Goal: Information Seeking & Learning: Find specific fact

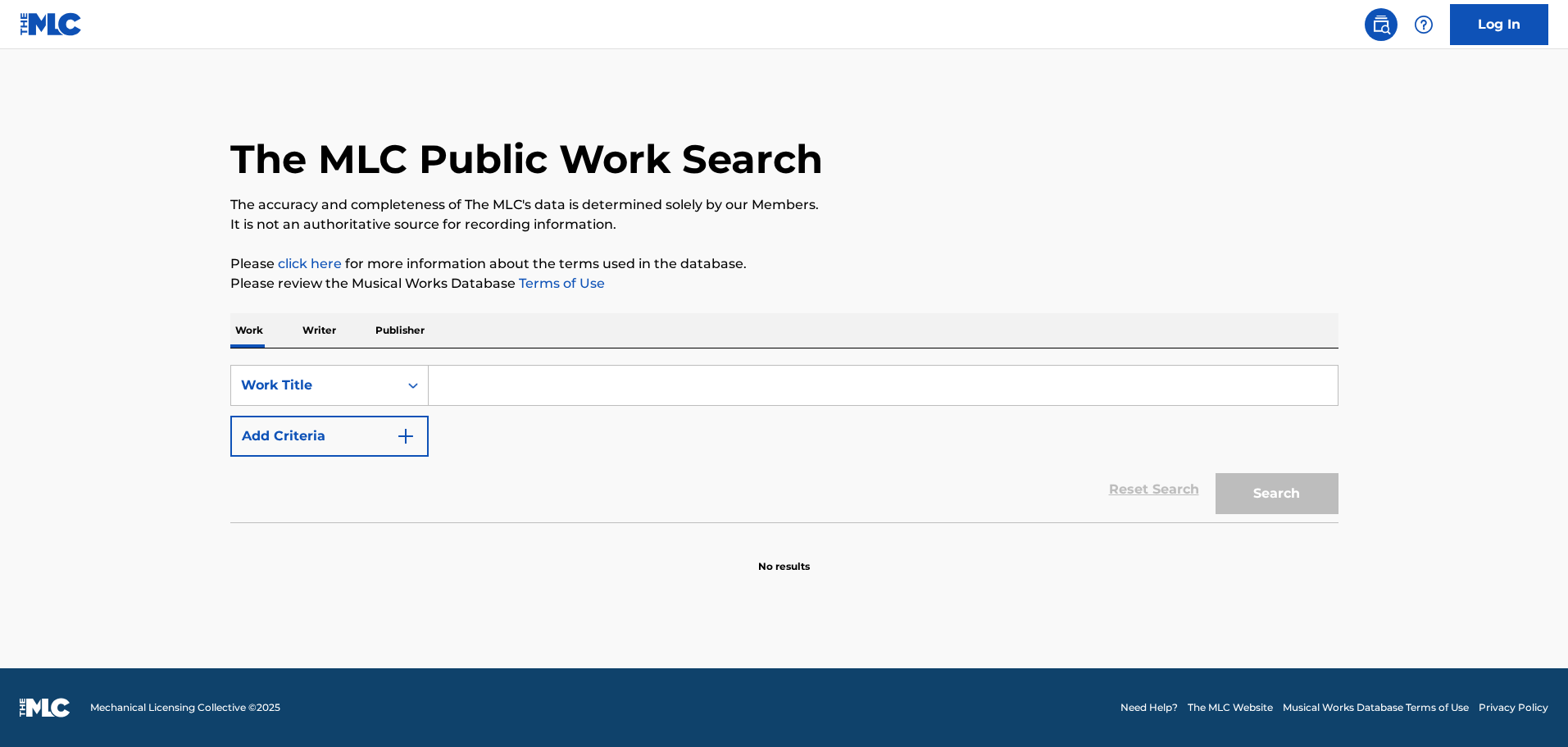
click at [529, 392] on input "Search Form" at bounding box center [883, 385] width 910 height 39
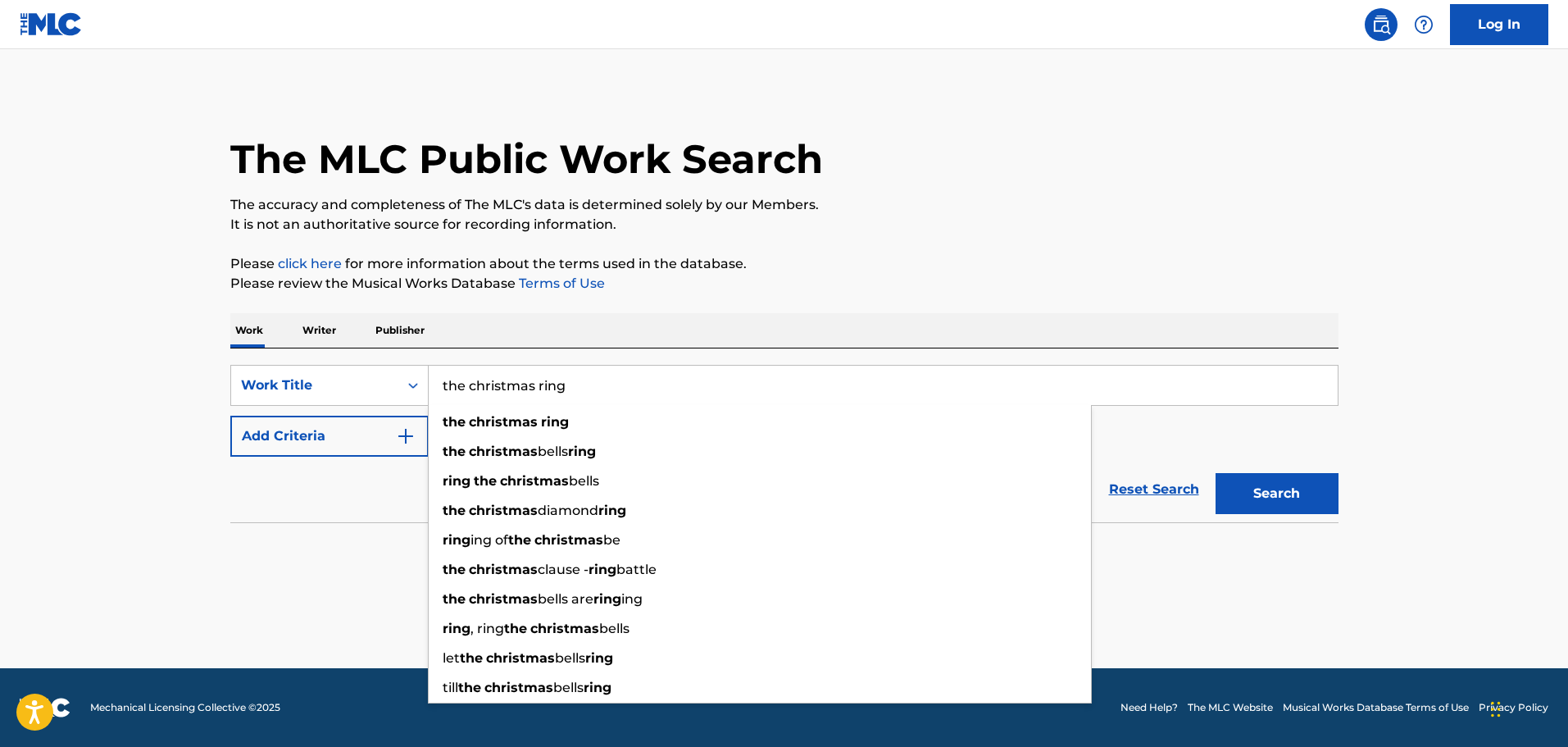
click at [1215, 473] on button "Search" at bounding box center [1277, 494] width 123 height 41
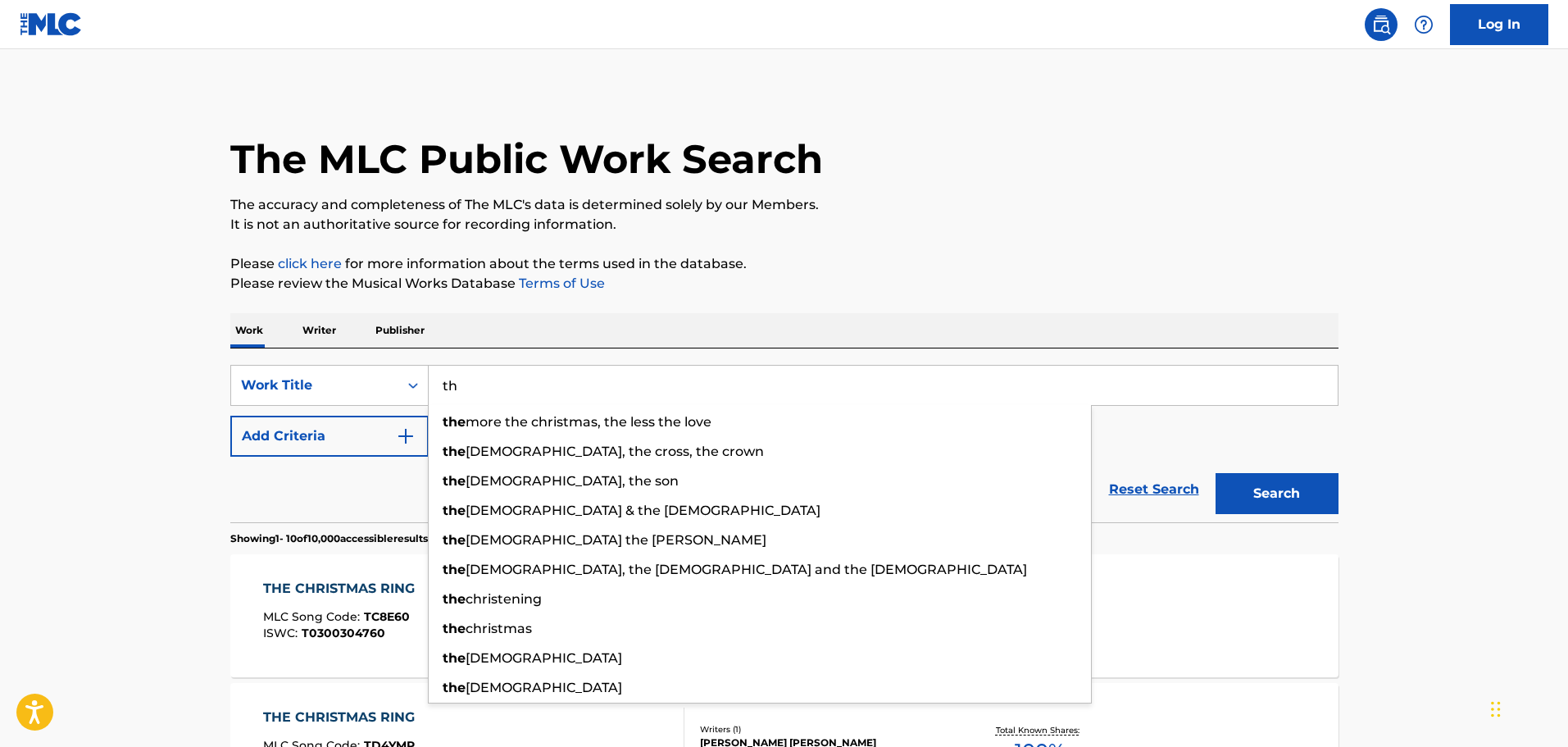
type input "t"
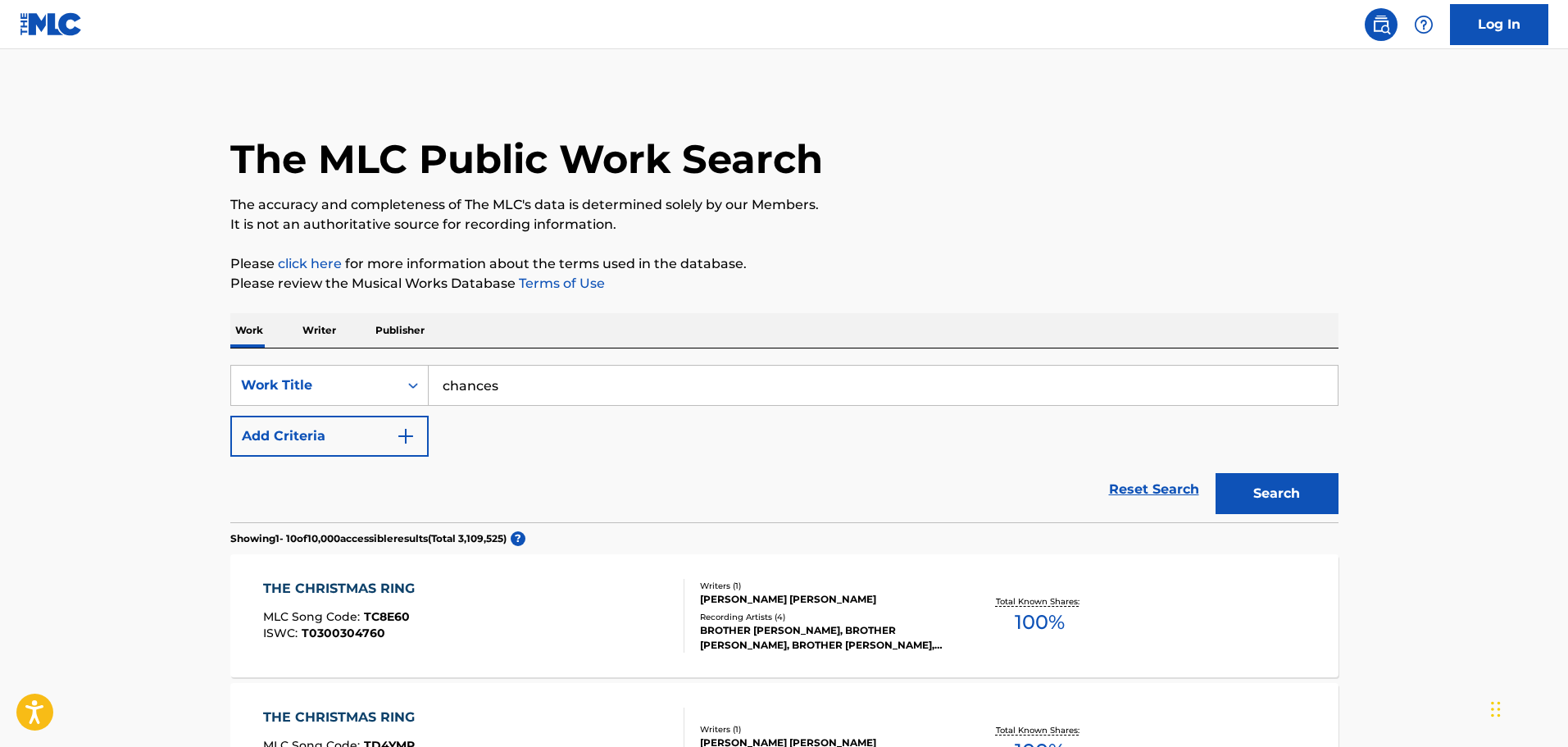
click at [629, 391] on input "chances" at bounding box center [883, 385] width 910 height 39
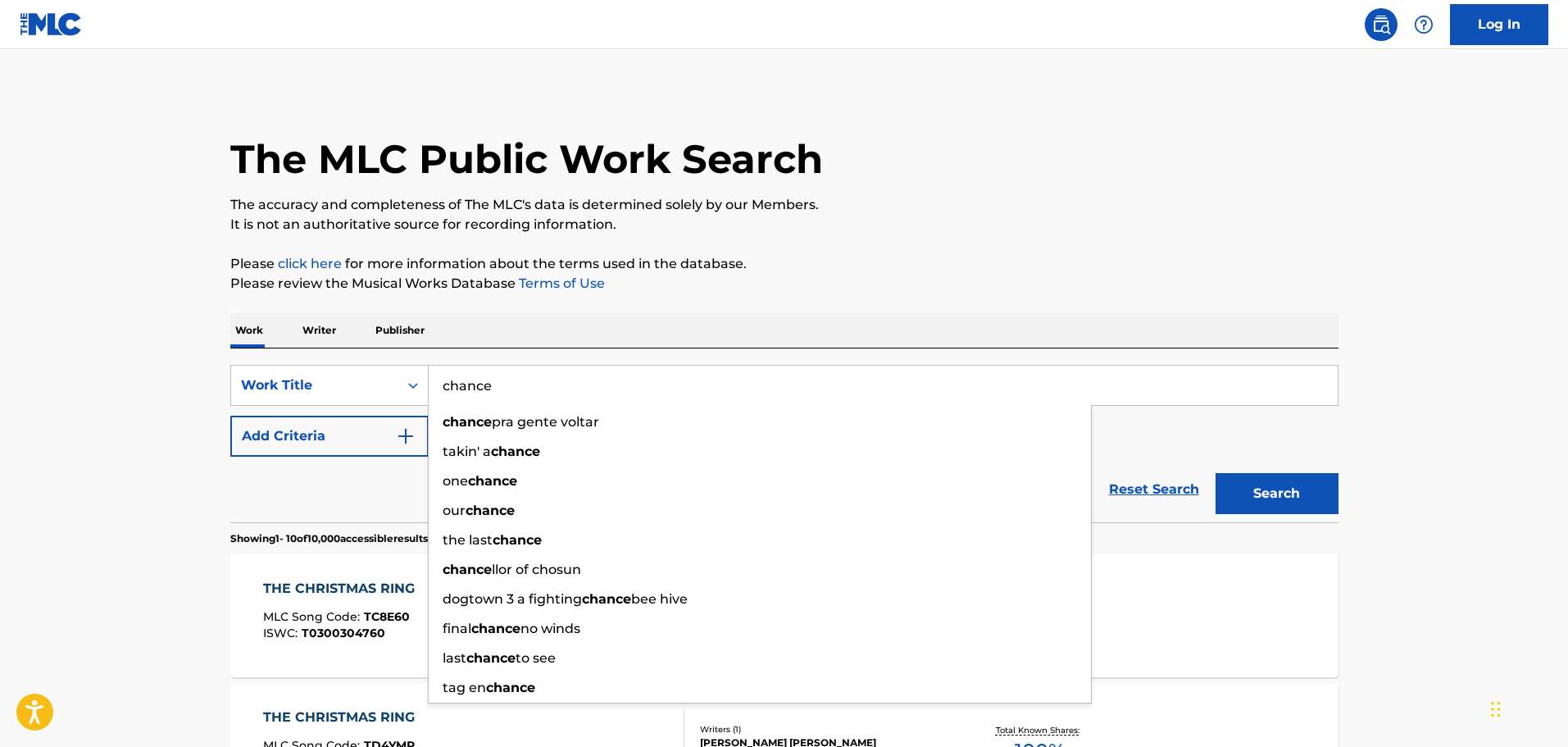
type input "chance"
click at [737, 324] on div "Work Writer Publisher" at bounding box center [785, 330] width 1108 height 34
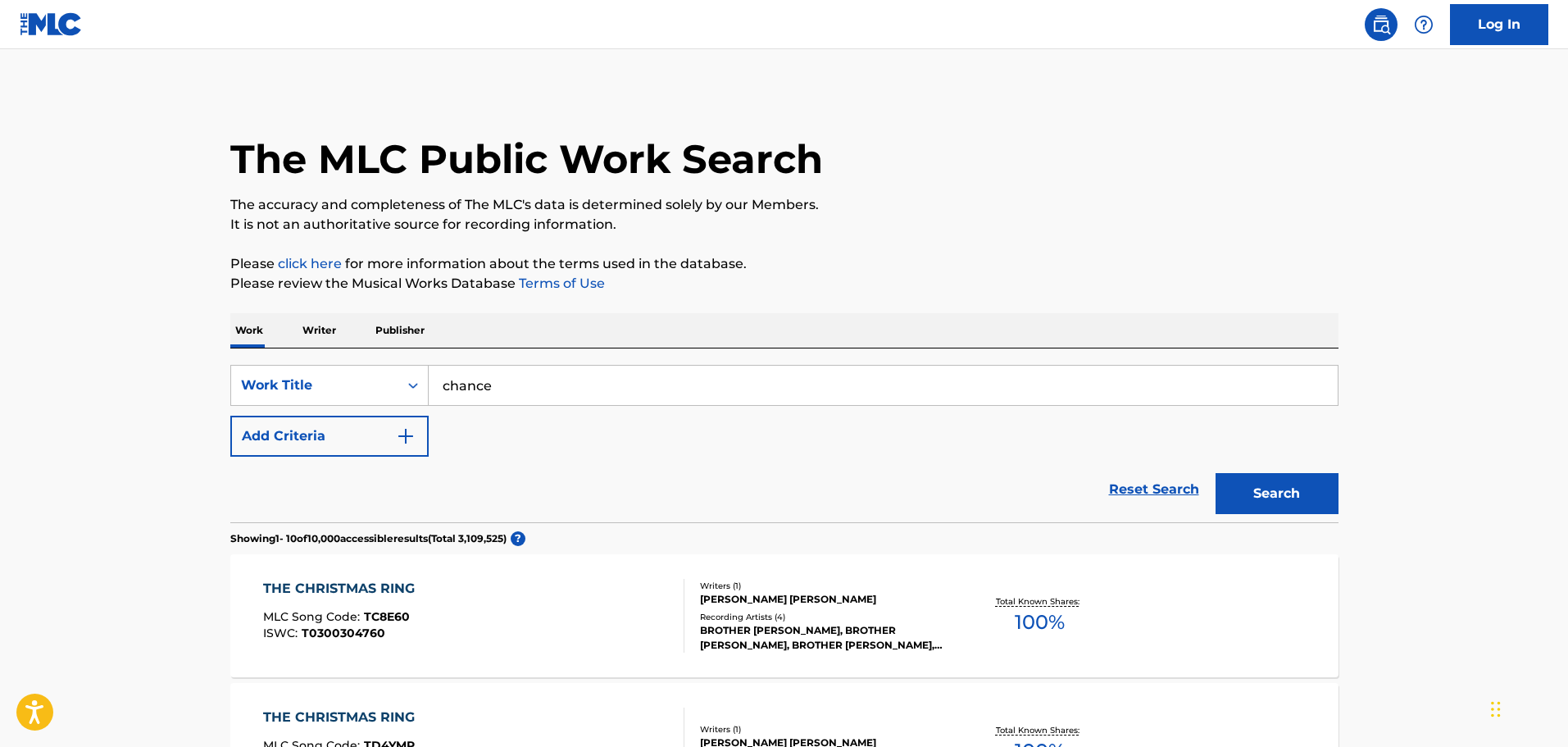
click at [340, 444] on button "Add Criteria" at bounding box center [330, 436] width 199 height 41
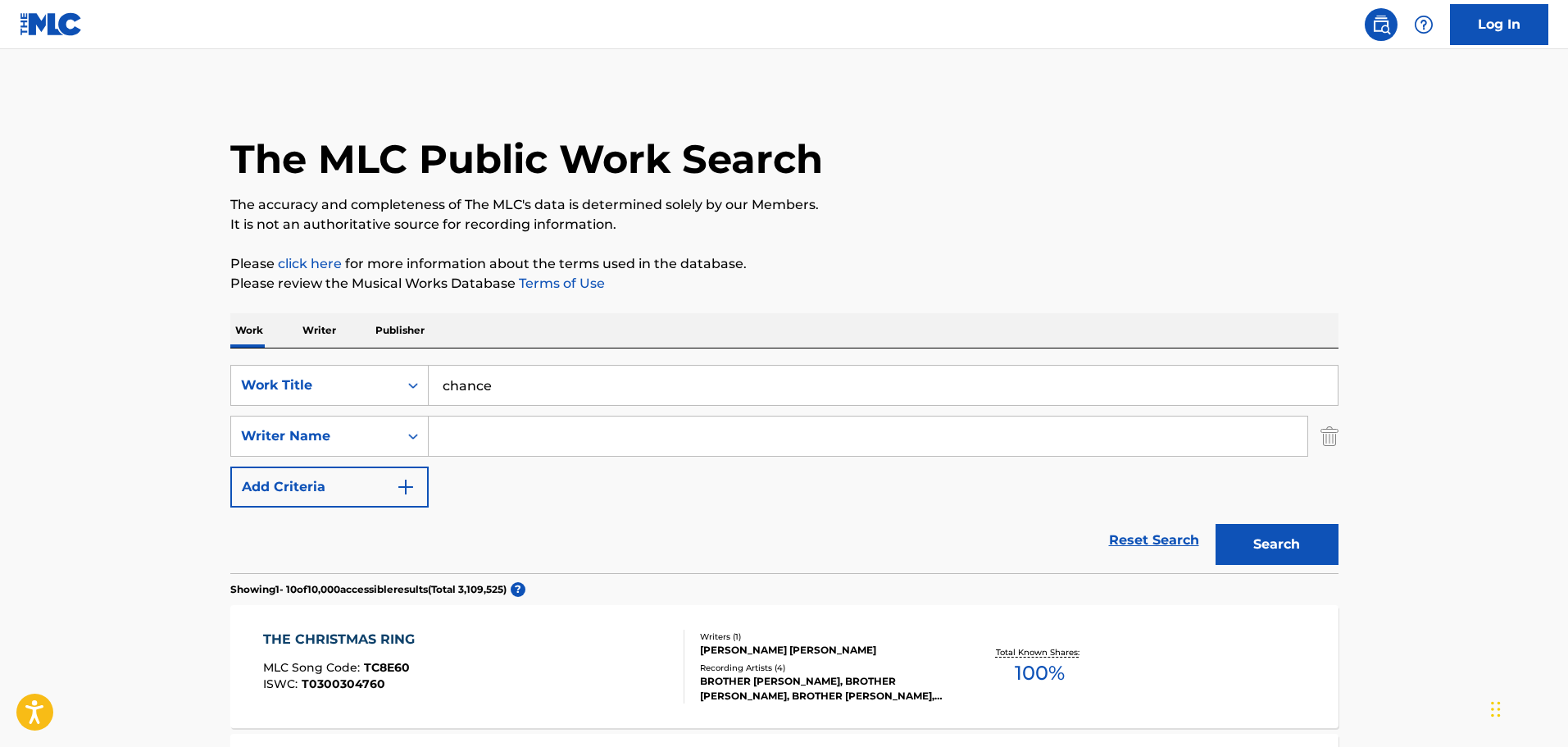
click at [469, 432] on input "Search Form" at bounding box center [868, 436] width 878 height 39
click at [505, 429] on input "Search Form" at bounding box center [868, 436] width 878 height 39
click at [548, 474] on div "[PERSON_NAME]" at bounding box center [744, 473] width 632 height 29
click at [1249, 542] on button "Search" at bounding box center [1277, 544] width 123 height 41
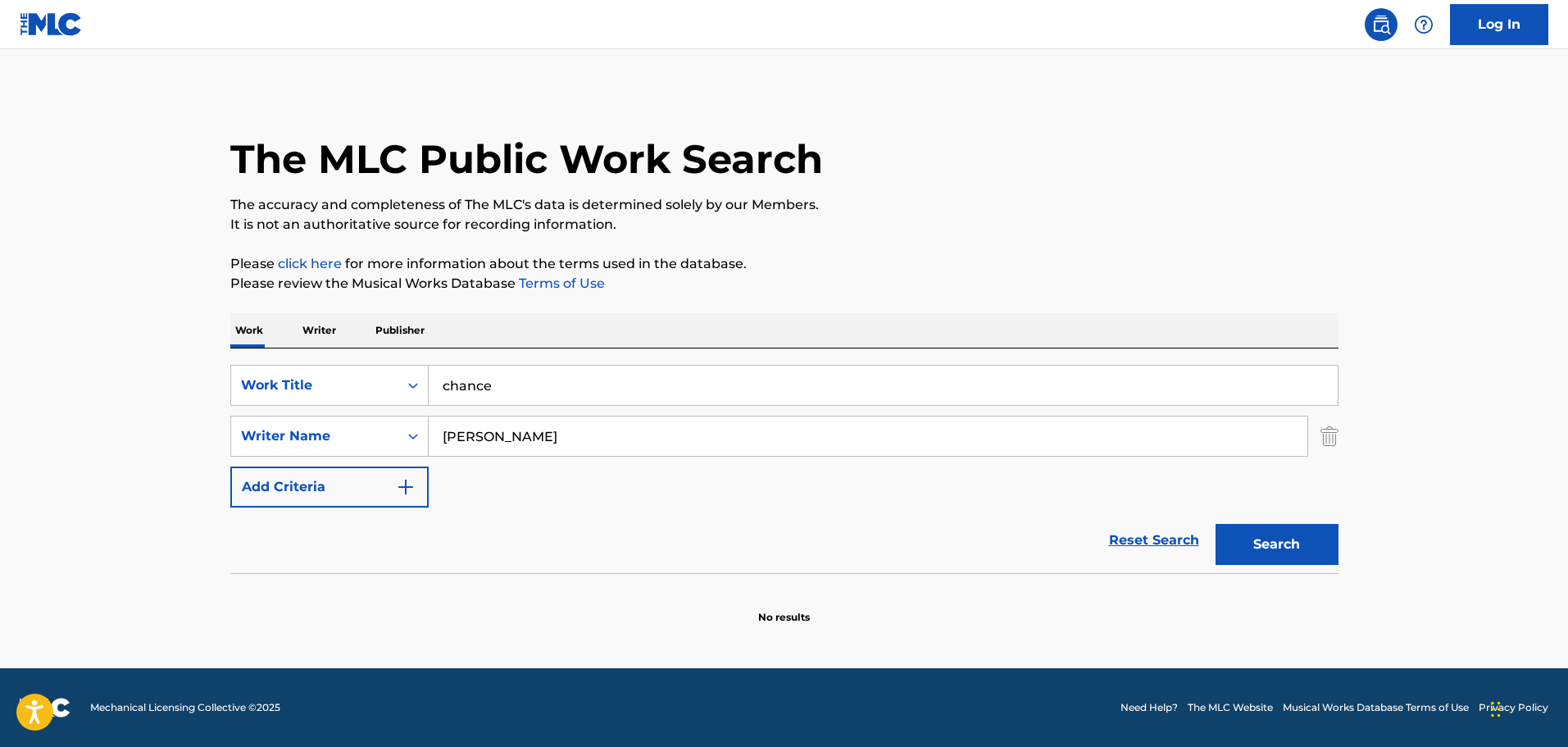
click at [477, 434] on input "[PERSON_NAME]" at bounding box center [868, 436] width 878 height 39
click at [1215, 524] on button "Search" at bounding box center [1277, 544] width 123 height 41
drag, startPoint x: 526, startPoint y: 438, endPoint x: 419, endPoint y: 442, distance: 107.1
click at [419, 442] on div "SearchWithCriteria60406b6d-76fa-4bff-a2cd-e6414bbf1c61 Writer Name [PERSON_NAME]" at bounding box center [785, 436] width 1108 height 41
type input "\"
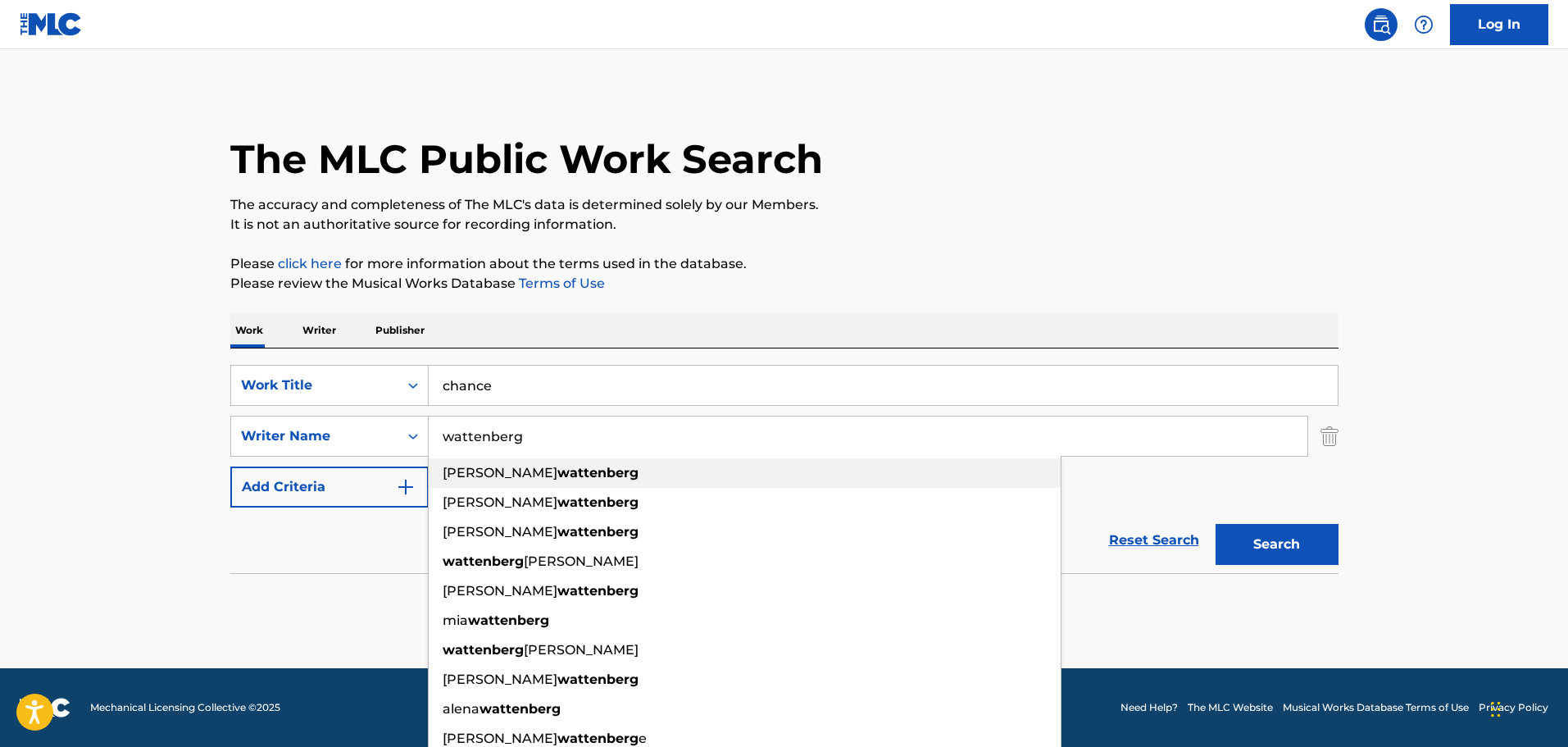
click at [557, 470] on strong "wattenberg" at bounding box center [597, 472] width 81 height 16
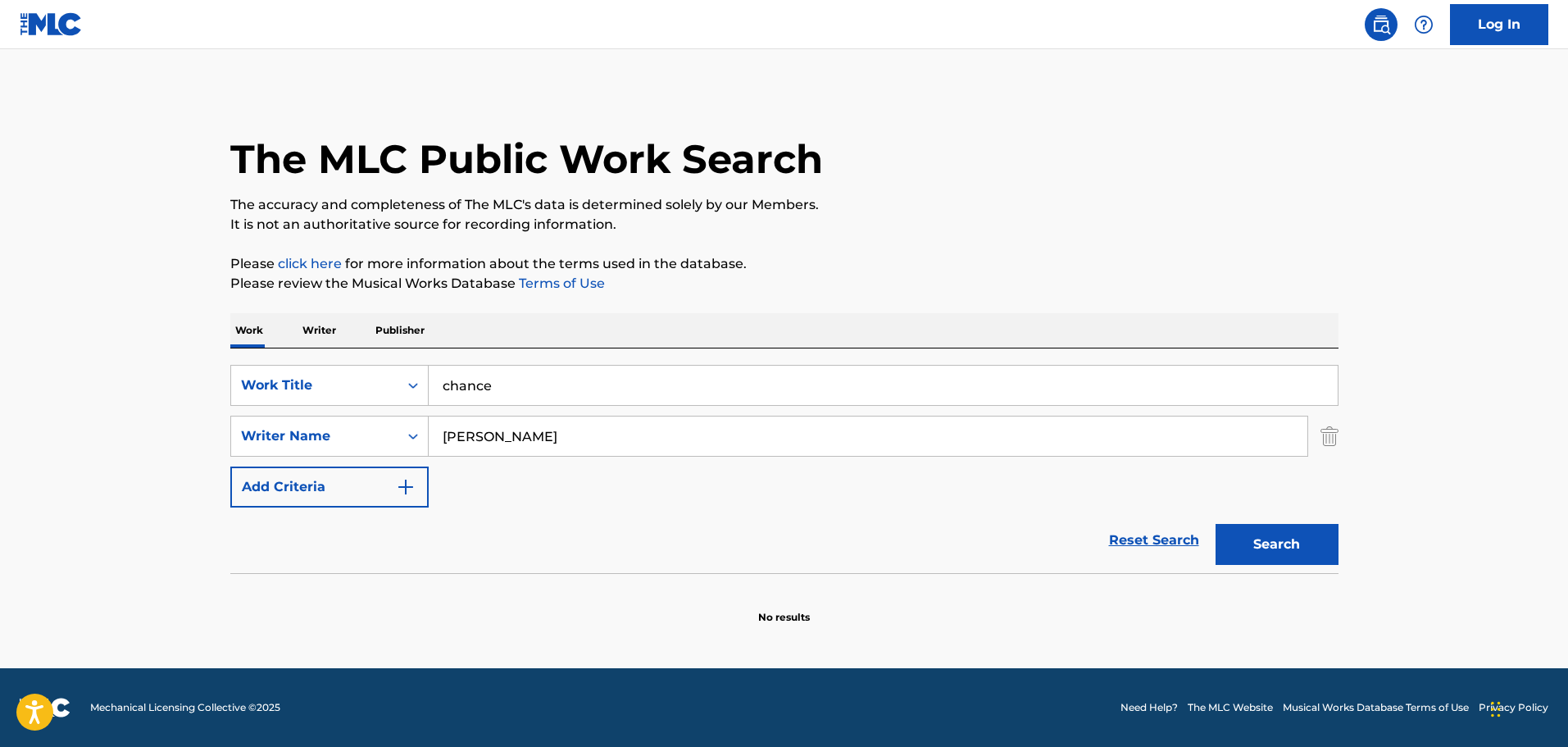
click at [1247, 542] on button "Search" at bounding box center [1277, 544] width 123 height 41
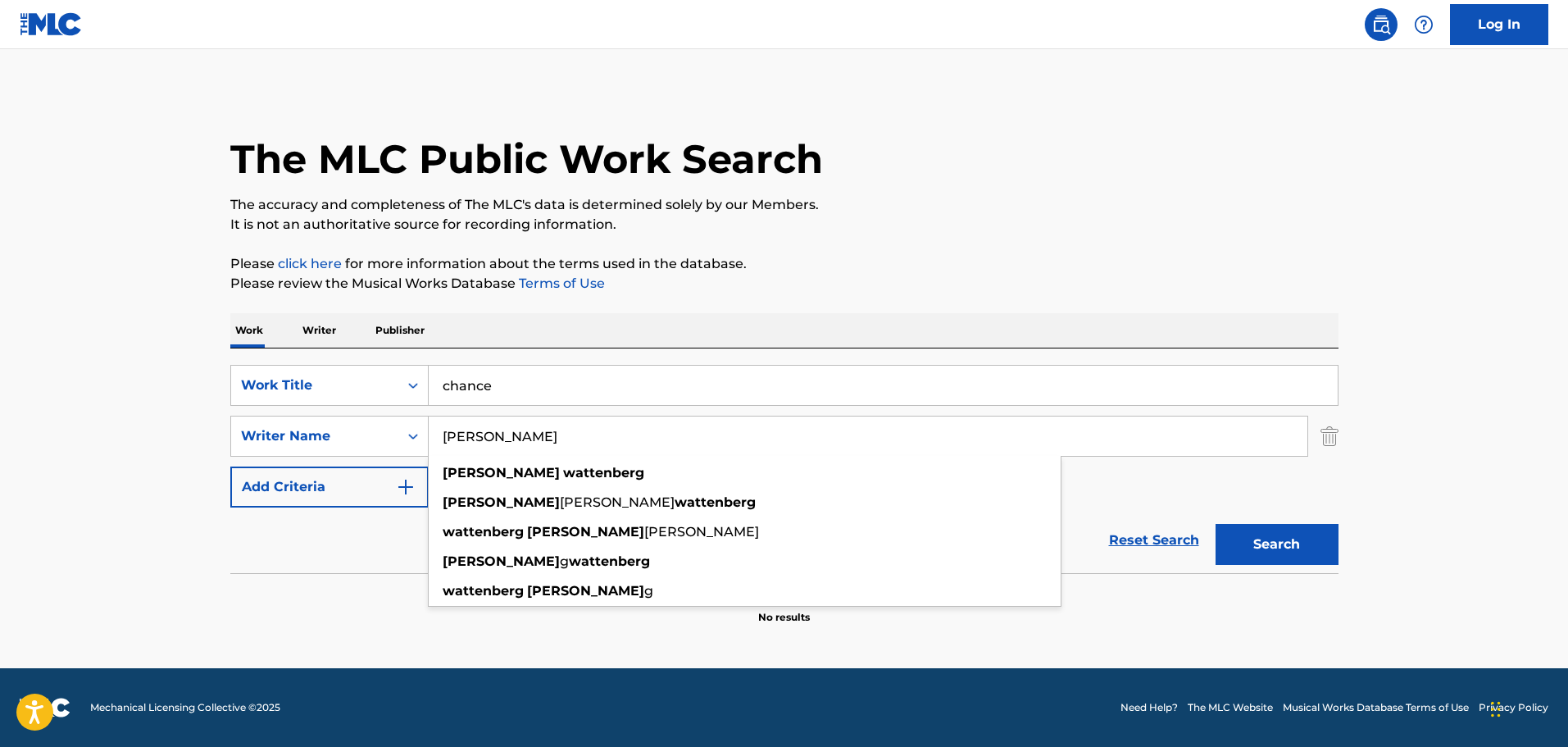
drag, startPoint x: 470, startPoint y: 434, endPoint x: 442, endPoint y: 442, distance: 29.1
click at [442, 442] on input "[PERSON_NAME]" at bounding box center [868, 436] width 878 height 39
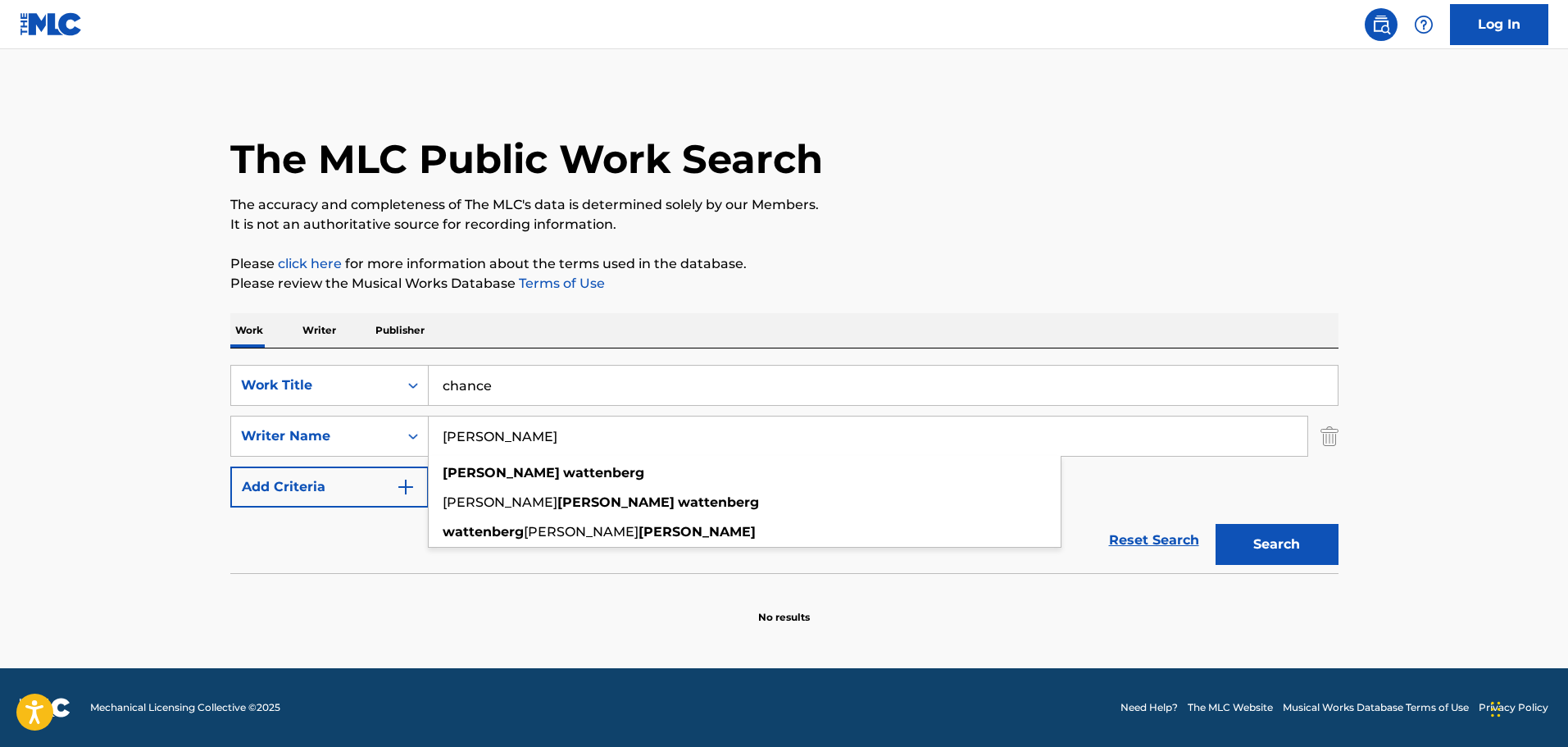
type input "[PERSON_NAME]"
click at [1215, 524] on button "Search" at bounding box center [1277, 544] width 123 height 41
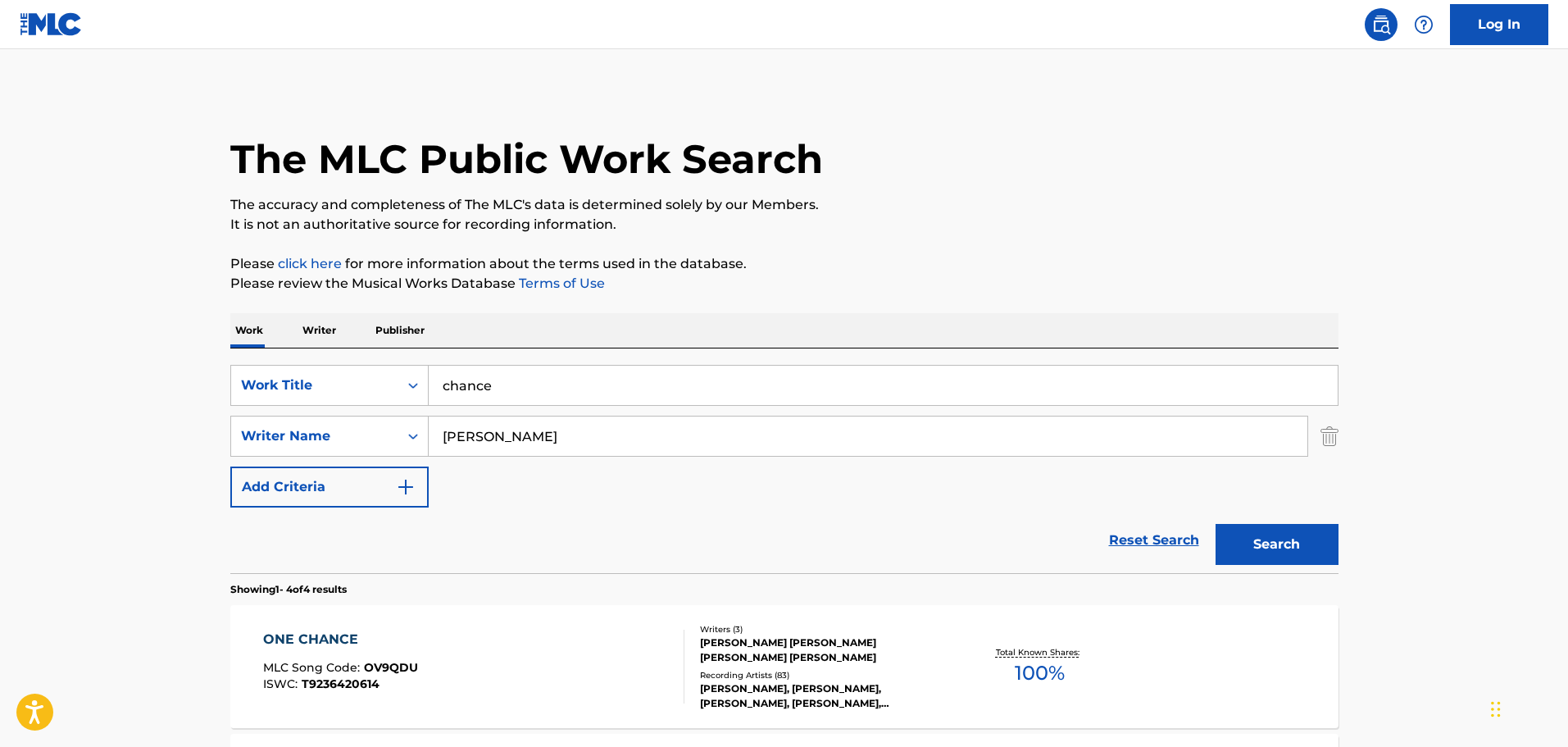
scroll to position [492, 0]
